Goal: Task Accomplishment & Management: Complete application form

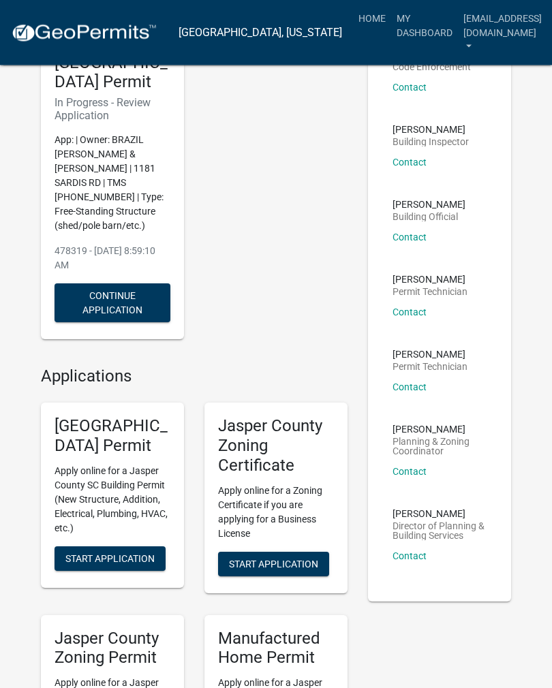
scroll to position [106, 0]
click at [288, 558] on span "Start Application" at bounding box center [273, 563] width 89 height 11
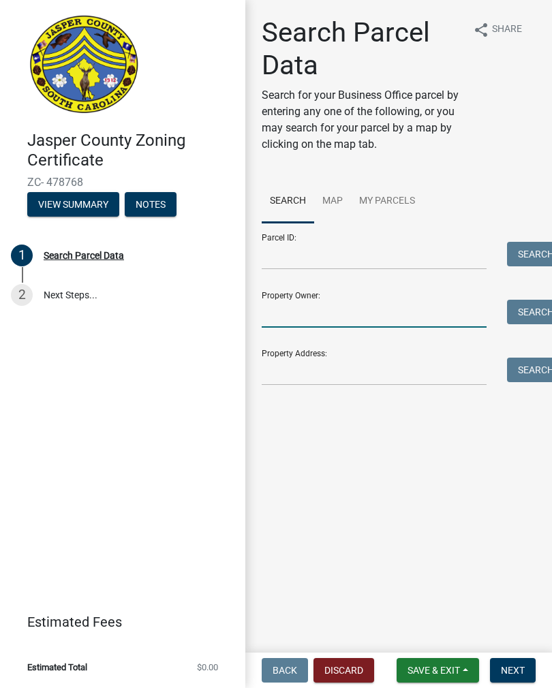
click at [401, 301] on input "Property Owner:" at bounding box center [374, 314] width 225 height 28
type input "[PERSON_NAME]"
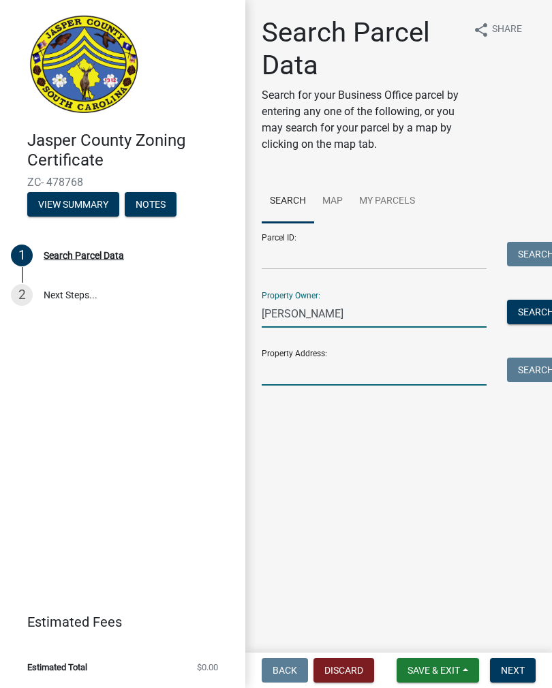
click at [319, 371] on input "Property Address:" at bounding box center [374, 372] width 225 height 28
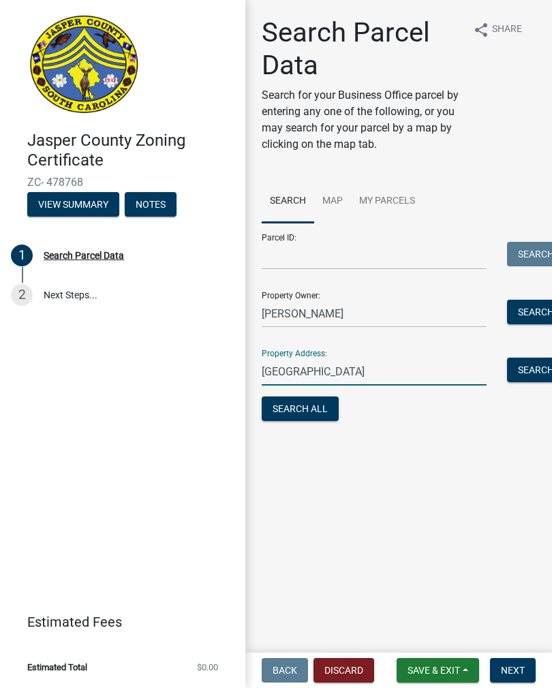
type input "[GEOGRAPHIC_DATA]"
click at [309, 412] on button "Search All" at bounding box center [300, 409] width 77 height 25
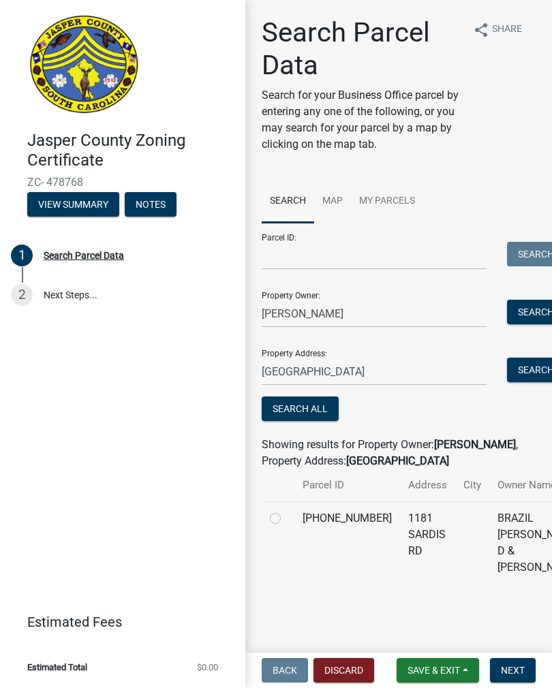
click at [283, 527] on div at bounding box center [278, 518] width 16 height 16
click at [272, 546] on td at bounding box center [278, 543] width 33 height 82
click at [286, 510] on label at bounding box center [286, 510] width 0 height 0
click at [286, 519] on input "radio" at bounding box center [290, 514] width 9 height 9
radio input "true"
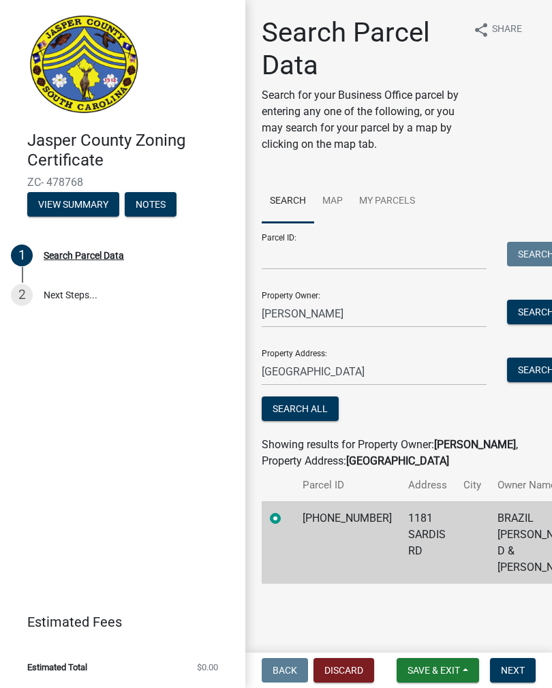
scroll to position [20, 0]
click at [517, 678] on button "Next" at bounding box center [513, 670] width 46 height 25
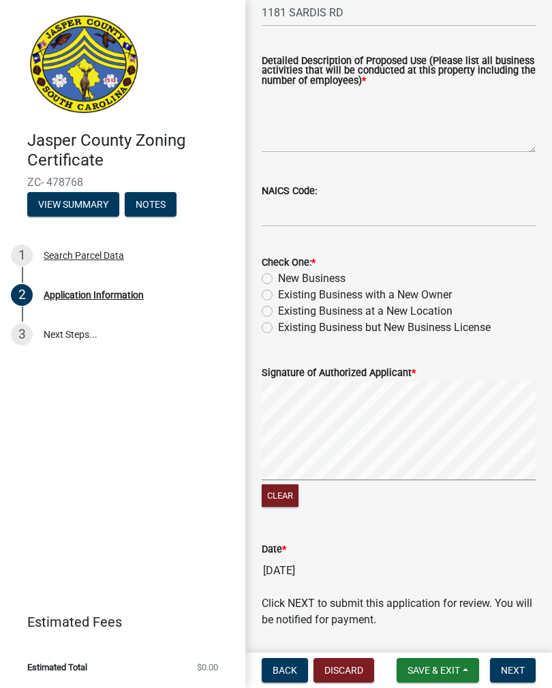
scroll to position [635, 0]
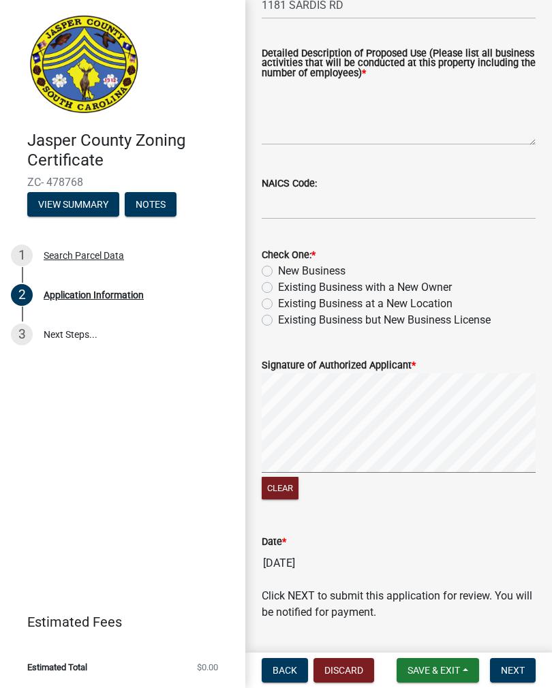
click at [374, 370] on label "Signature of Authorized Applicant *" at bounding box center [339, 366] width 154 height 10
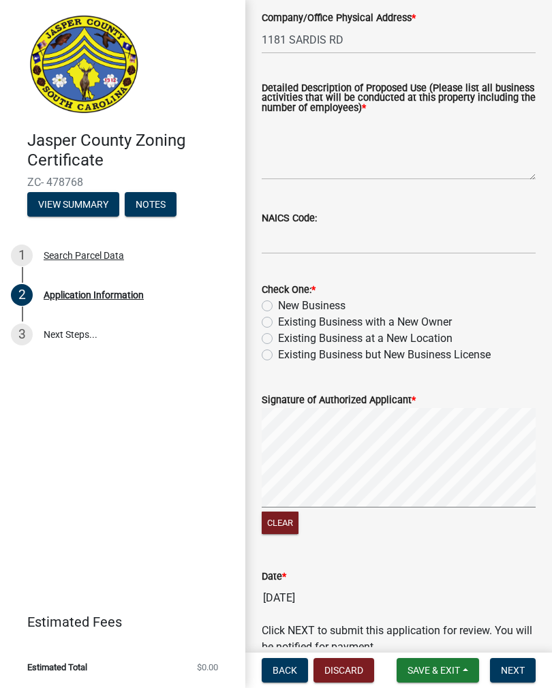
scroll to position [599, 0]
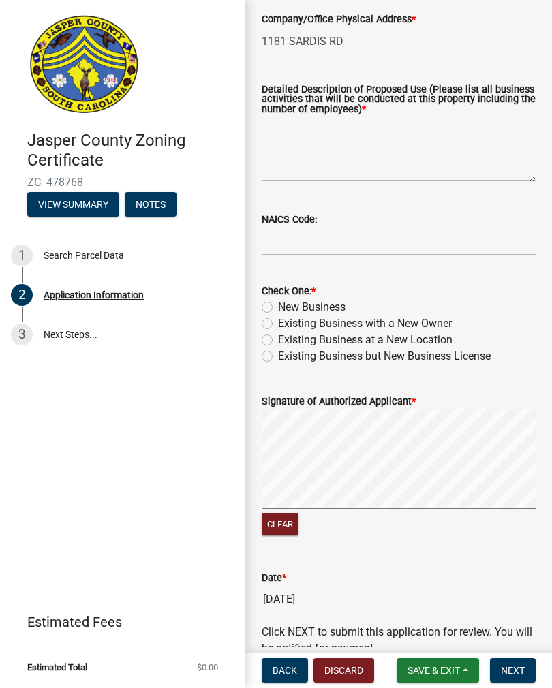
click at [278, 303] on label "New Business" at bounding box center [311, 307] width 67 height 16
click at [278, 303] on input "New Business" at bounding box center [282, 303] width 9 height 9
radio input "true"
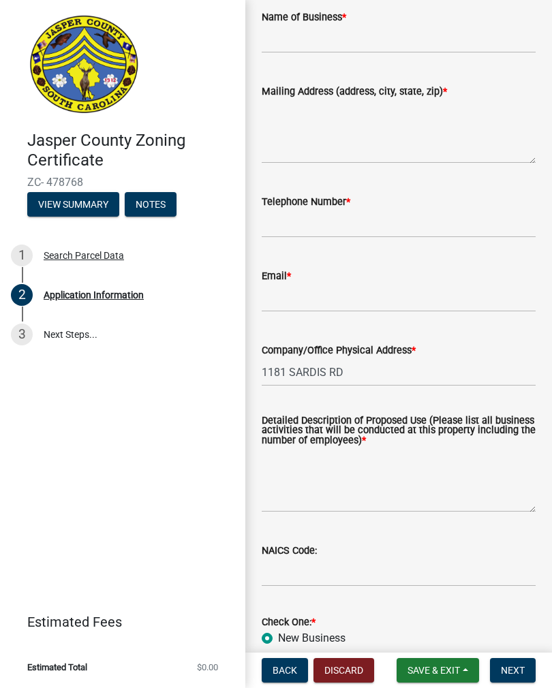
scroll to position [266, 0]
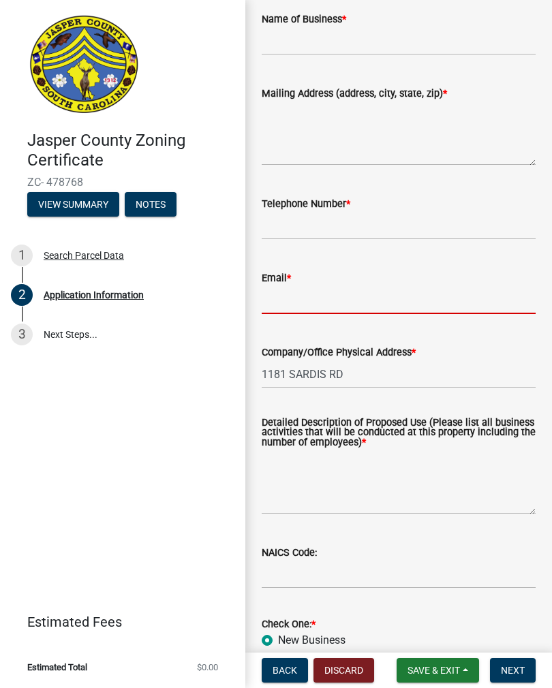
click at [364, 288] on input "Email *" at bounding box center [399, 300] width 274 height 28
type input "[EMAIL_ADDRESS][DOMAIN_NAME]"
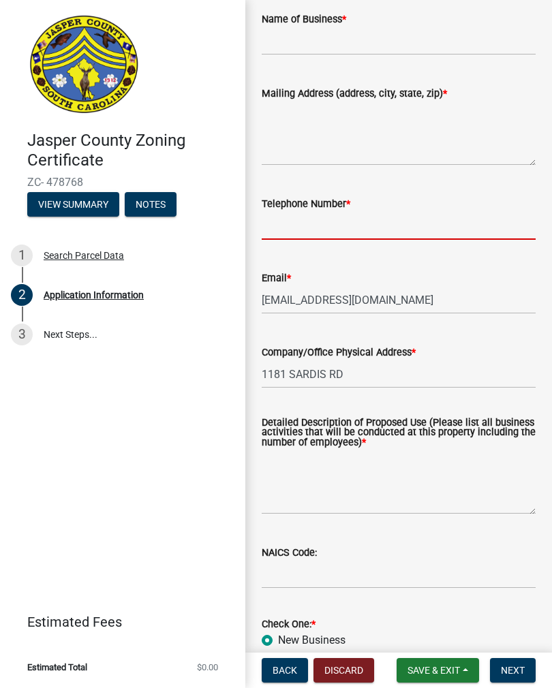
click at [396, 217] on input "Telephone Number *" at bounding box center [399, 226] width 274 height 28
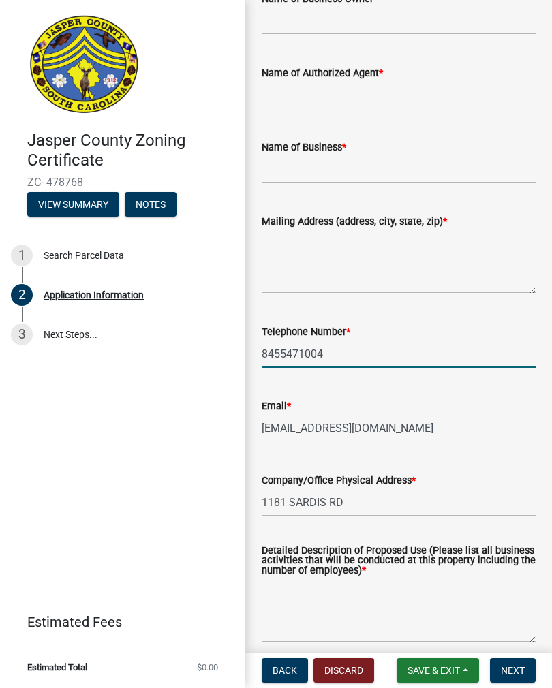
scroll to position [134, 0]
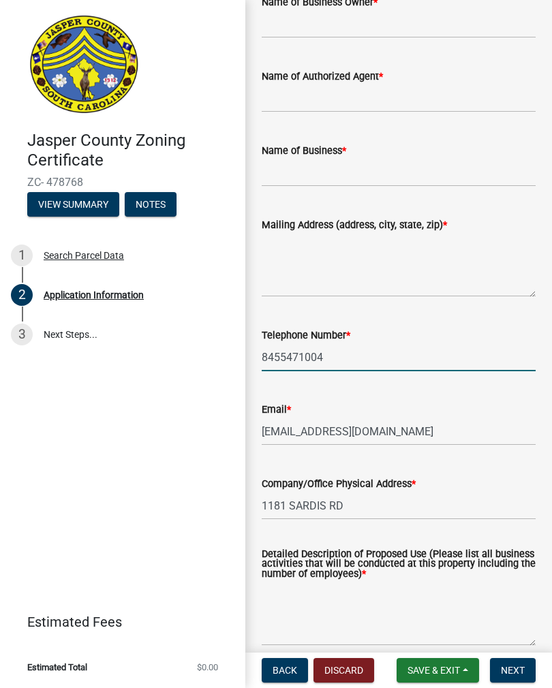
type input "8455471004"
click at [384, 270] on textarea "Mailing Address (address, city, state, zip) *" at bounding box center [399, 265] width 274 height 64
type textarea "[GEOGRAPHIC_DATA]"
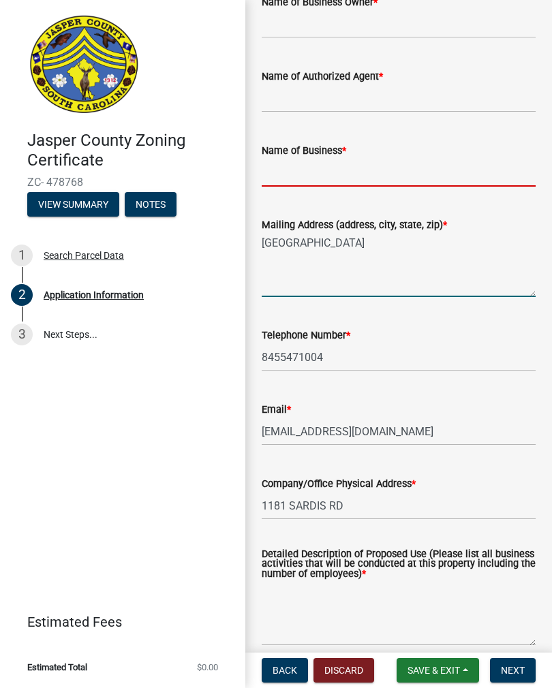
click at [382, 168] on input "Name of Business *" at bounding box center [399, 173] width 274 height 28
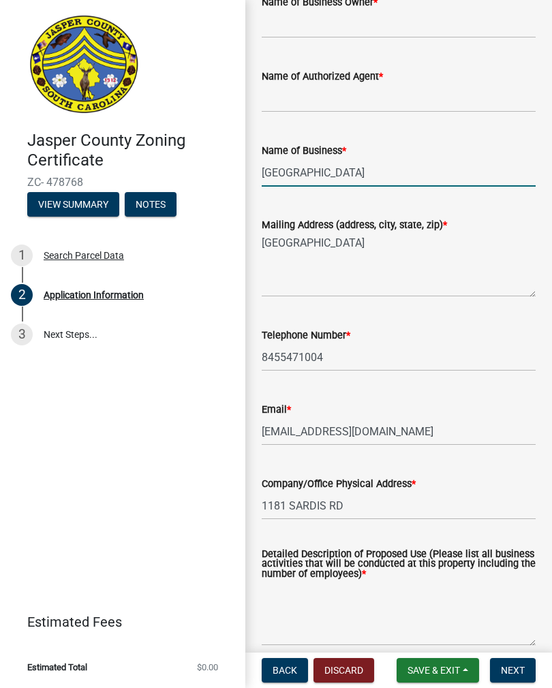
type input "[GEOGRAPHIC_DATA]"
click at [381, 99] on input "Name of Authorized Agent *" at bounding box center [399, 99] width 274 height 28
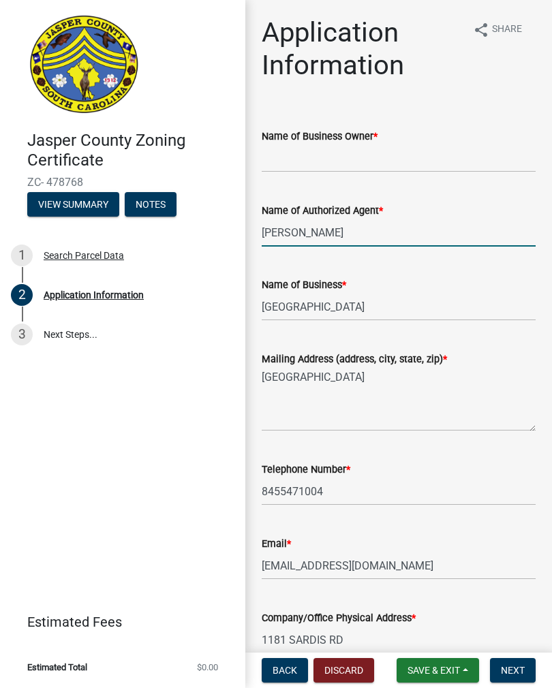
scroll to position [0, 0]
type input "[PERSON_NAME]"
click at [367, 151] on input "Name of Business Owner *" at bounding box center [399, 158] width 274 height 28
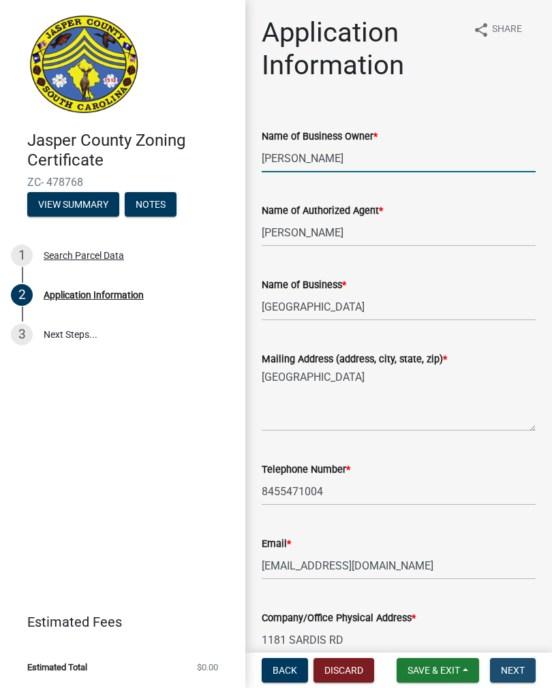
type input "[PERSON_NAME]"
click at [515, 678] on button "Next" at bounding box center [513, 670] width 46 height 25
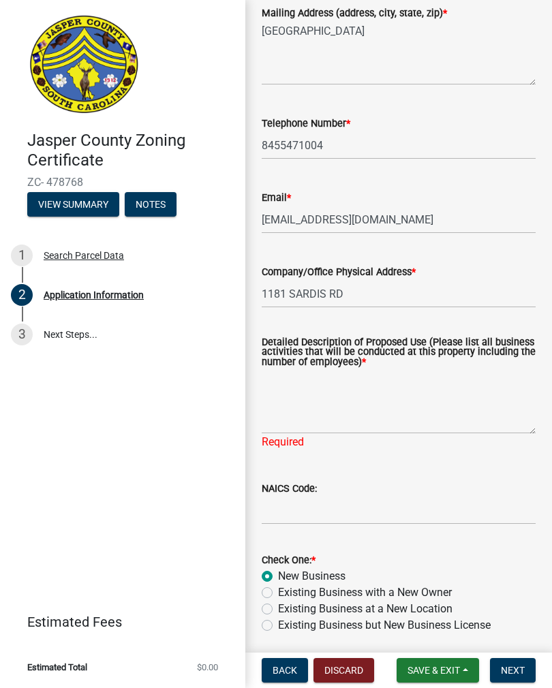
scroll to position [346, 0]
click at [401, 410] on textarea "Detailed Description of Proposed Use (Please list all business activities that …" at bounding box center [399, 403] width 274 height 64
type textarea "Pole barn"
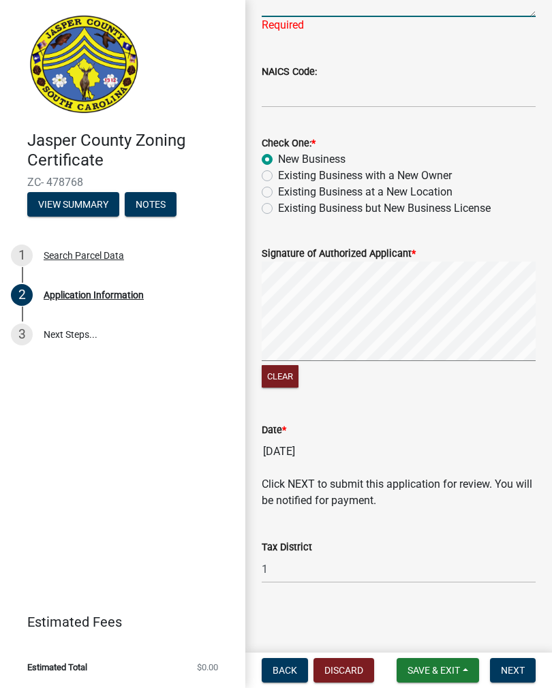
scroll to position [747, 0]
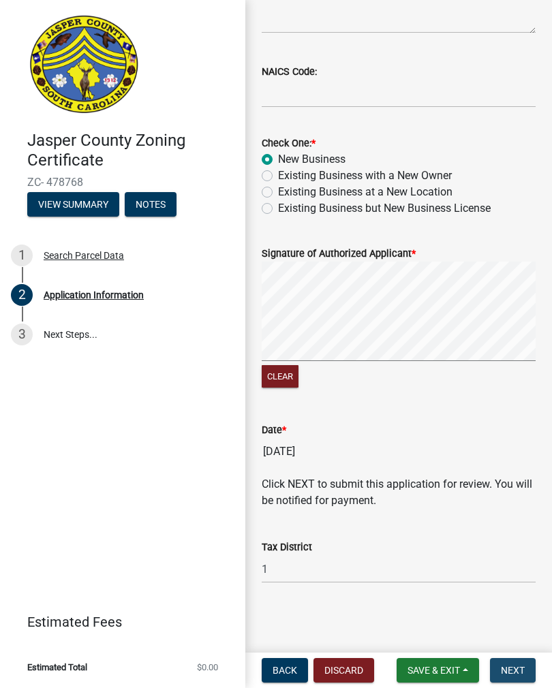
click at [522, 667] on span "Next" at bounding box center [513, 670] width 24 height 11
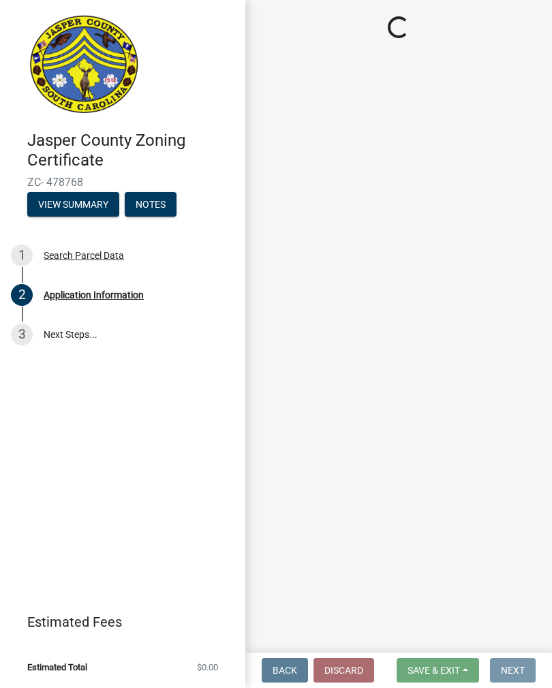
scroll to position [0, 0]
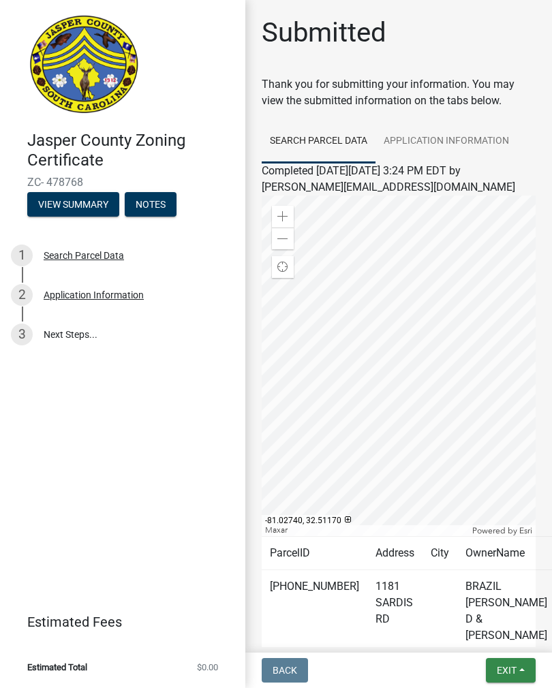
click at [519, 673] on button "Exit" at bounding box center [511, 670] width 50 height 25
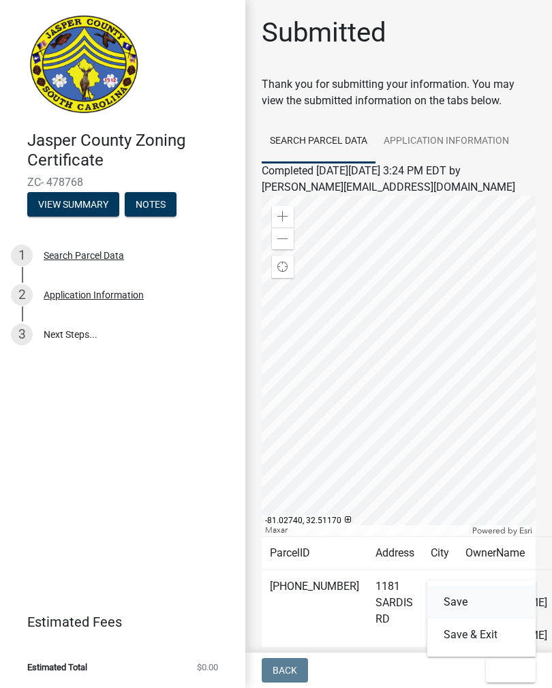
click at [470, 605] on button "Save" at bounding box center [481, 602] width 109 height 33
